Goal: Find specific page/section: Find specific page/section

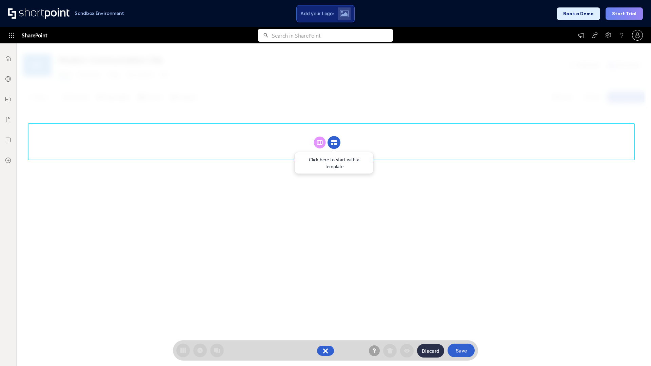
click at [334, 142] on circle at bounding box center [333, 142] width 13 height 13
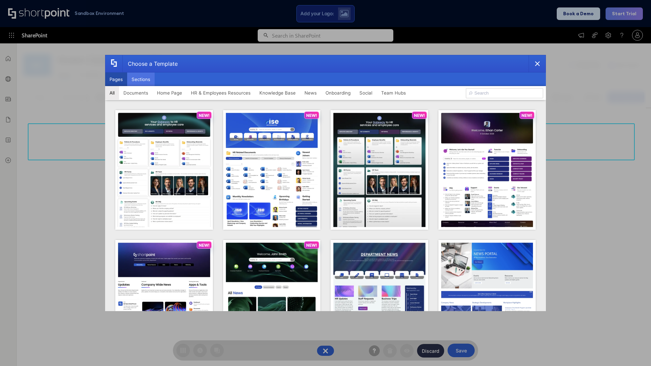
click at [141, 79] on button "Sections" at bounding box center [140, 80] width 27 height 14
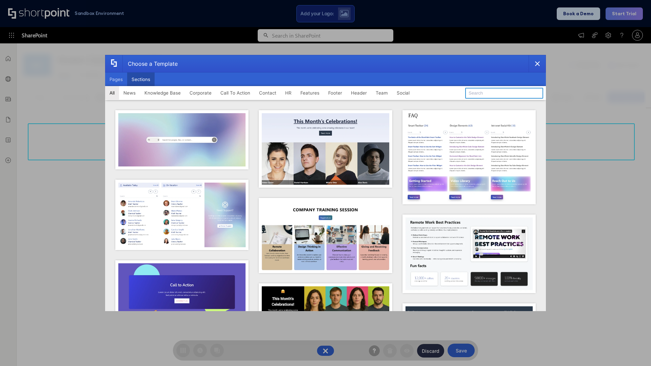
type input "FAQ 6"
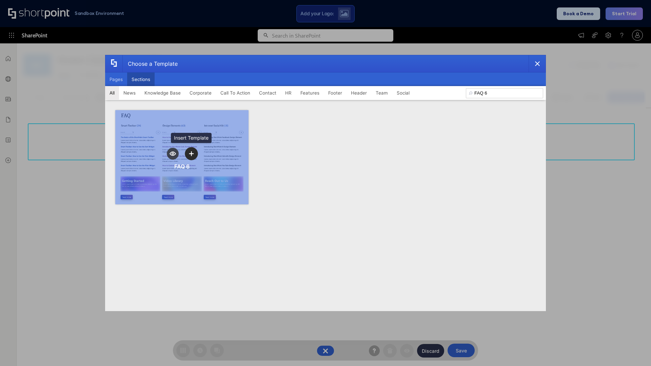
click at [191, 154] on icon "template selector" at bounding box center [191, 153] width 5 height 5
